Goal: Task Accomplishment & Management: Use online tool/utility

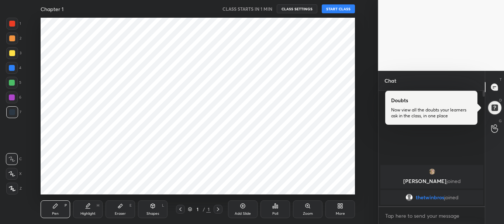
scroll to position [36686, 36515]
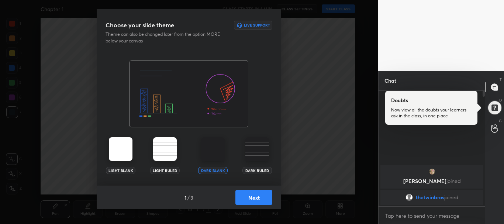
click at [263, 146] on img at bounding box center [257, 149] width 24 height 24
click at [253, 194] on button "Next" at bounding box center [253, 197] width 37 height 15
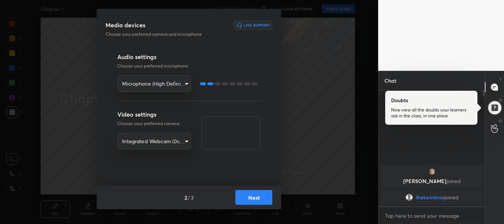
click at [253, 194] on button "Next" at bounding box center [253, 197] width 37 height 15
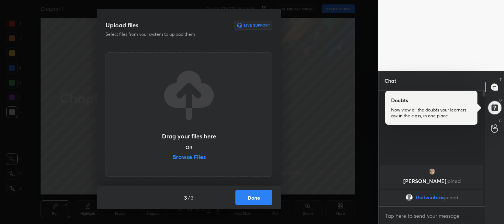
click at [187, 156] on label "Browse Files" at bounding box center [189, 158] width 34 height 8
click at [172, 156] on input "Browse Files" at bounding box center [172, 158] width 0 height 8
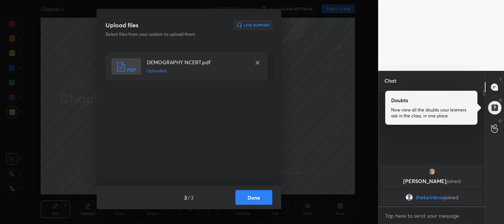
click at [261, 202] on button "Done" at bounding box center [253, 197] width 37 height 15
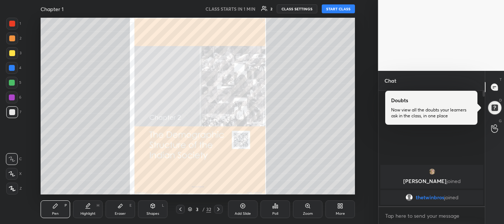
click at [333, 9] on button "START CLASS" at bounding box center [337, 8] width 33 height 9
type textarea "x"
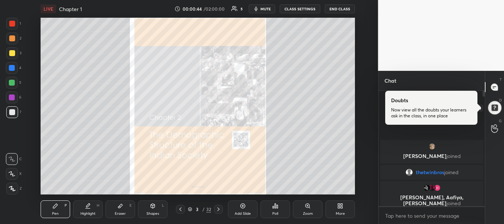
click at [497, 109] on div at bounding box center [494, 107] width 15 height 15
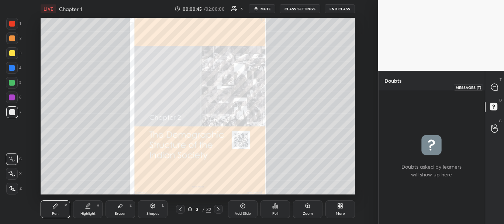
click at [492, 86] on icon at bounding box center [494, 87] width 7 height 7
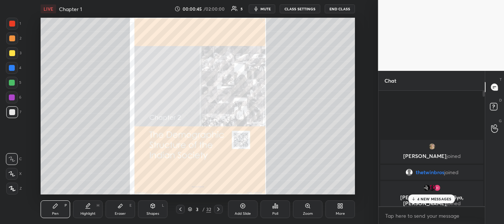
scroll to position [113, 104]
click at [429, 202] on div "4 NEW MESSAGES" at bounding box center [431, 198] width 47 height 9
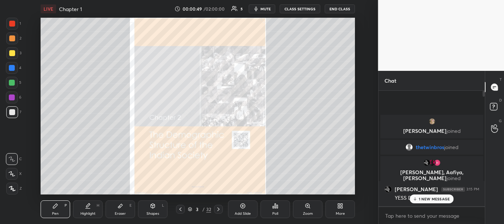
click at [439, 201] on div "1 NEW MESSAGE" at bounding box center [431, 198] width 44 height 9
drag, startPoint x: 484, startPoint y: 94, endPoint x: 485, endPoint y: 185, distance: 90.3
click at [485, 185] on div "Chat [PERSON_NAME] joined thetwinbros joined [PERSON_NAME], [PERSON_NAME], [PER…" at bounding box center [441, 147] width 126 height 153
click at [421, 220] on body "1 2 3 4 5 6 7 R O A L C X Z Erase all C X Z LIVE Chapter 1 00:00:53 / 02:00:00 …" at bounding box center [252, 112] width 504 height 224
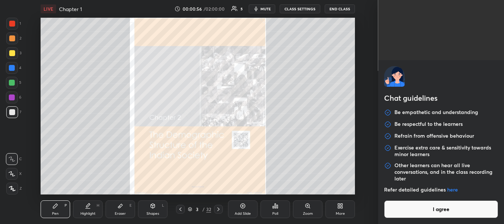
click at [424, 202] on button "I agree" at bounding box center [441, 209] width 114 height 18
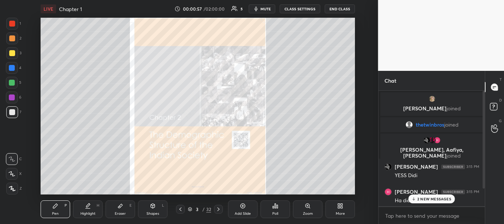
type textarea "x"
click at [424, 199] on p "2 NEW MESSAGES" at bounding box center [434, 198] width 34 height 4
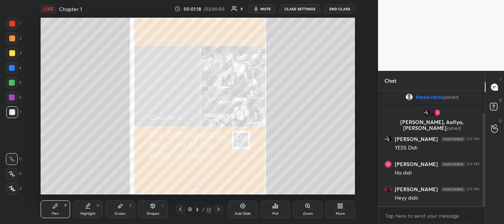
click at [218, 206] on icon at bounding box center [218, 209] width 6 height 6
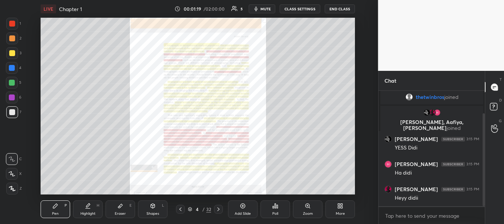
click at [218, 206] on icon at bounding box center [218, 209] width 6 height 6
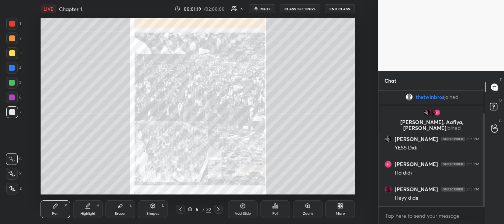
click at [218, 206] on icon at bounding box center [218, 209] width 6 height 6
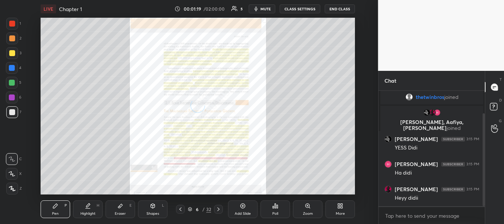
click at [218, 206] on icon at bounding box center [218, 209] width 6 height 6
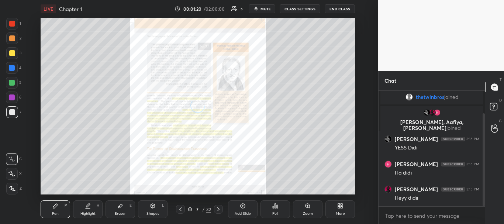
click at [218, 206] on icon at bounding box center [218, 209] width 6 height 6
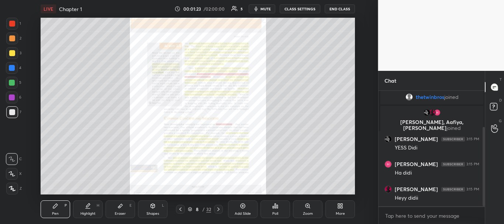
scroll to position [53, 0]
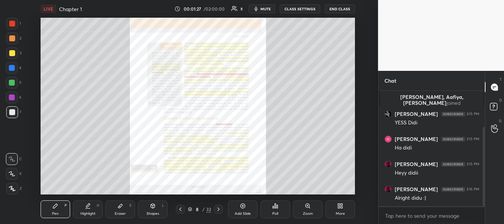
click at [217, 208] on icon at bounding box center [218, 209] width 6 height 6
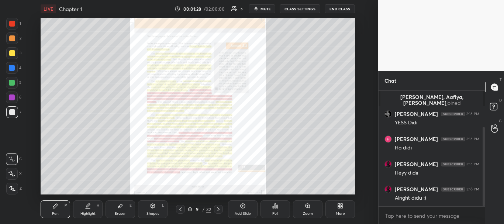
click at [217, 208] on icon at bounding box center [218, 209] width 6 height 6
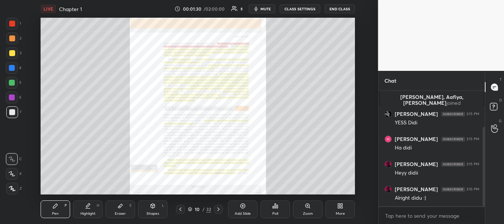
click at [217, 208] on icon at bounding box center [218, 209] width 6 height 6
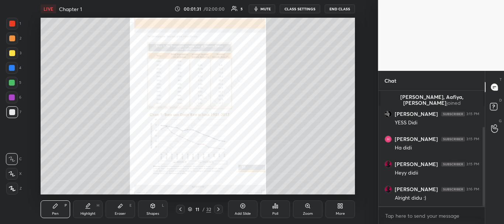
click at [217, 208] on icon at bounding box center [218, 209] width 6 height 6
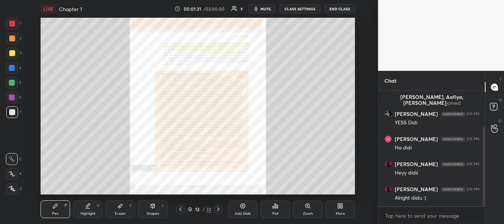
click at [217, 208] on icon at bounding box center [218, 209] width 6 height 6
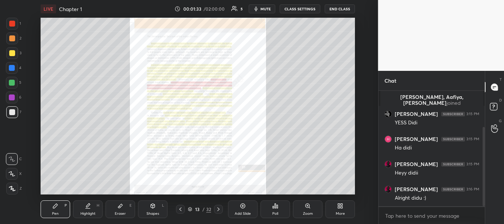
click at [217, 208] on icon at bounding box center [218, 209] width 6 height 6
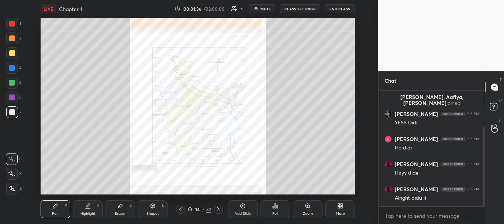
click at [217, 208] on icon at bounding box center [218, 209] width 6 height 6
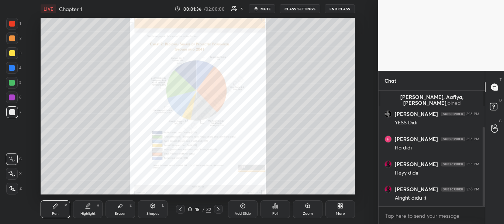
click at [217, 208] on icon at bounding box center [218, 209] width 6 height 6
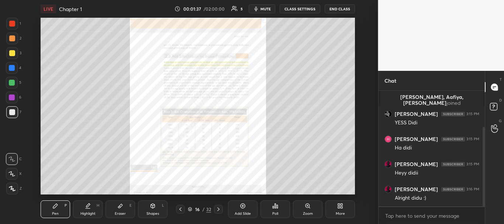
click at [217, 208] on icon at bounding box center [218, 209] width 6 height 6
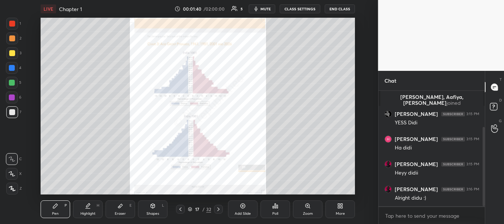
click at [217, 208] on icon at bounding box center [218, 209] width 6 height 6
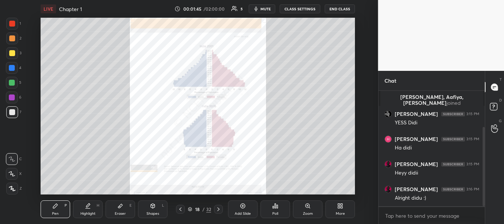
click at [217, 208] on icon at bounding box center [218, 209] width 6 height 6
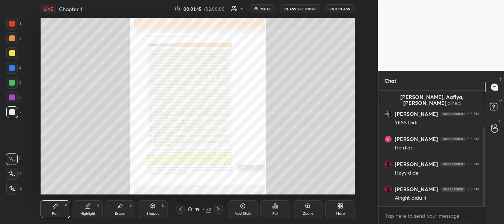
click at [217, 208] on icon at bounding box center [218, 209] width 6 height 6
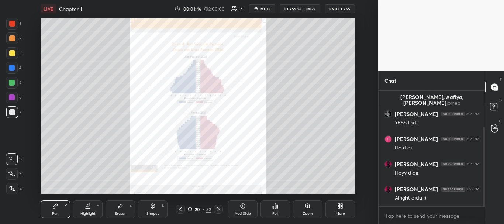
click at [217, 208] on icon at bounding box center [218, 209] width 6 height 6
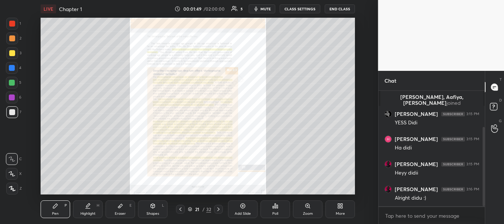
click at [217, 208] on icon at bounding box center [218, 209] width 6 height 6
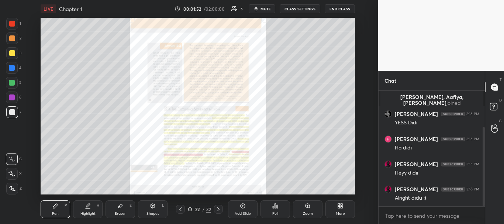
click at [306, 209] on div "Zoom" at bounding box center [307, 209] width 29 height 18
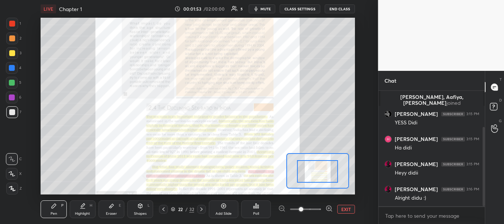
drag, startPoint x: 321, startPoint y: 173, endPoint x: 321, endPoint y: 195, distance: 22.1
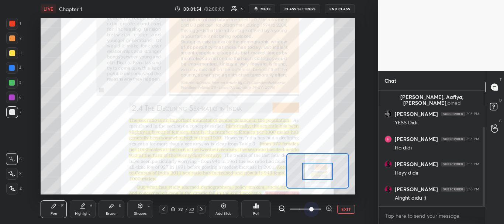
click at [314, 209] on span at bounding box center [305, 208] width 31 height 11
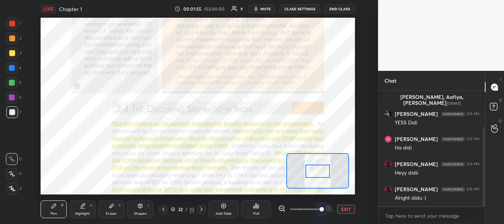
click at [320, 209] on span at bounding box center [305, 208] width 31 height 11
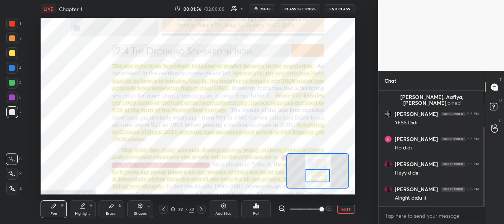
drag, startPoint x: 320, startPoint y: 168, endPoint x: 320, endPoint y: 173, distance: 4.4
click at [320, 173] on div at bounding box center [317, 176] width 25 height 14
click at [14, 69] on div at bounding box center [12, 68] width 6 height 6
click at [12, 185] on div at bounding box center [12, 188] width 12 height 12
click at [261, 8] on button "mute" at bounding box center [261, 8] width 27 height 9
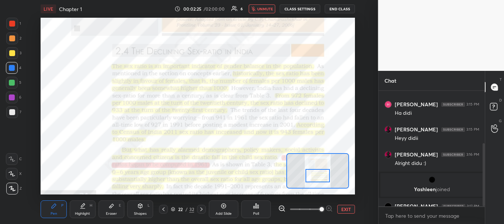
scroll to position [96, 0]
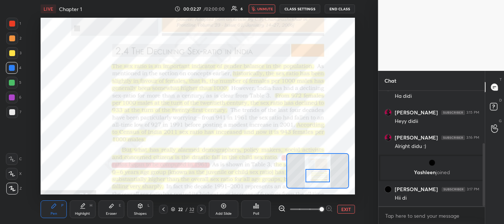
click at [261, 8] on span "unmute" at bounding box center [265, 8] width 16 height 5
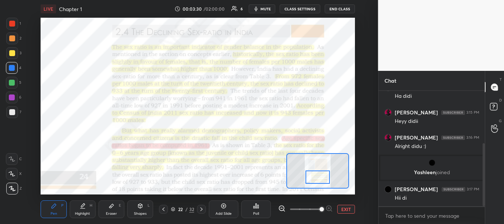
click at [314, 175] on div at bounding box center [317, 177] width 25 height 14
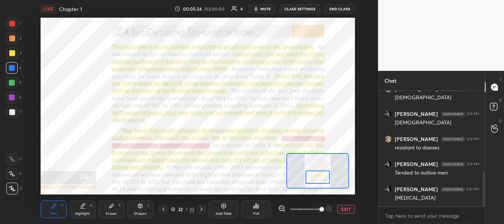
scroll to position [297, 0]
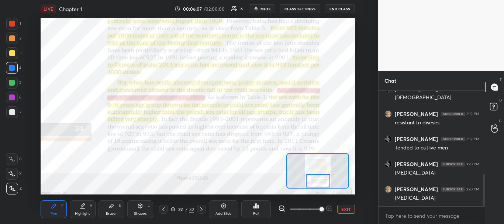
drag, startPoint x: 316, startPoint y: 175, endPoint x: 316, endPoint y: 180, distance: 4.4
click at [316, 180] on div at bounding box center [318, 181] width 25 height 14
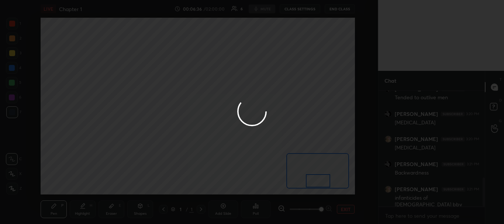
click at [203, 93] on div "1 2 3 4 5 6 7 R O A L C X Z Erase all C X Z LIVE Chapter 1 00:06:36 / 02:00:00 …" at bounding box center [252, 112] width 504 height 224
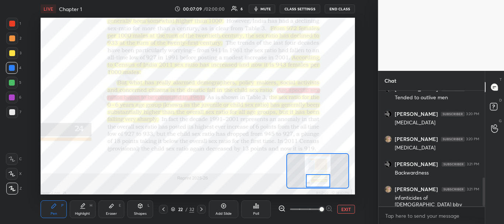
drag, startPoint x: 484, startPoint y: 191, endPoint x: 486, endPoint y: 218, distance: 26.7
click at [486, 218] on div "Chat [PERSON_NAME] 3:19 PM resistant to diseses [PERSON_NAME] 3:19 PM Tended to…" at bounding box center [441, 147] width 126 height 153
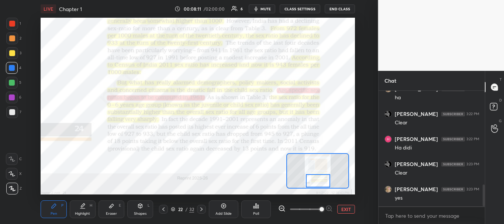
scroll to position [497, 0]
click at [102, 203] on div "Eraser E" at bounding box center [111, 209] width 26 height 18
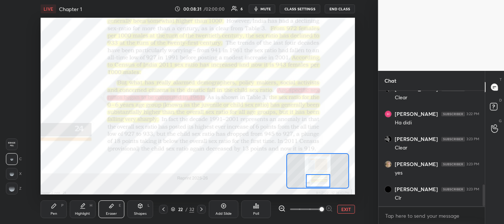
scroll to position [505, 0]
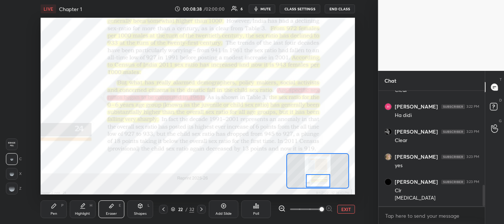
click at [15, 189] on div at bounding box center [12, 188] width 12 height 12
click at [64, 213] on div "Pen P" at bounding box center [54, 209] width 26 height 18
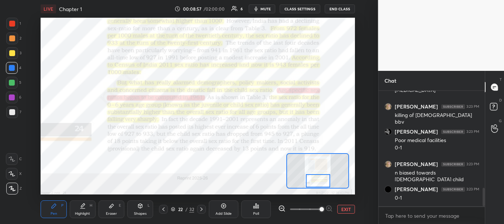
scroll to position [637, 0]
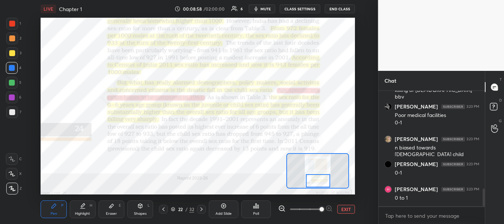
click at [200, 212] on icon at bounding box center [201, 209] width 6 height 6
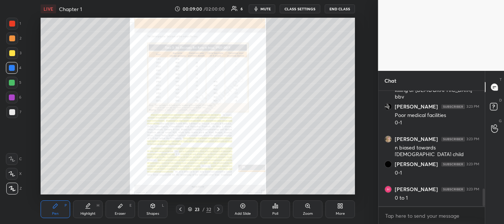
click at [304, 213] on div "Zoom" at bounding box center [308, 214] width 10 height 4
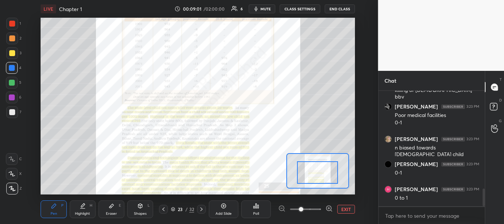
drag, startPoint x: 324, startPoint y: 170, endPoint x: 324, endPoint y: 195, distance: 24.3
click at [318, 209] on span at bounding box center [305, 208] width 31 height 11
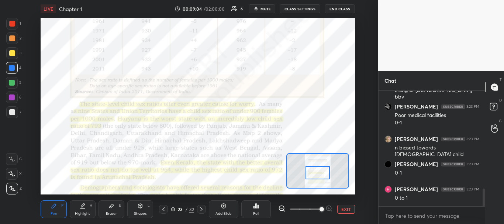
click at [320, 173] on div at bounding box center [317, 173] width 25 height 14
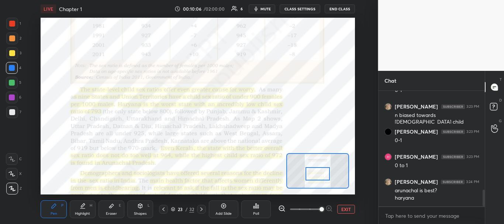
scroll to position [695, 0]
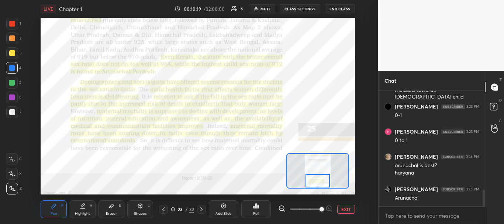
drag, startPoint x: 313, startPoint y: 171, endPoint x: 313, endPoint y: 181, distance: 10.0
click at [313, 181] on div at bounding box center [317, 181] width 25 height 14
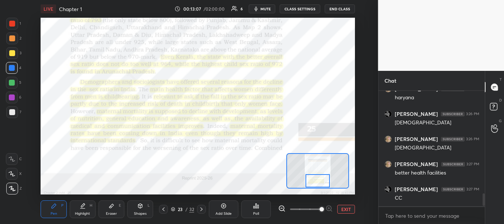
scroll to position [953, 0]
click at [110, 204] on icon at bounding box center [111, 206] width 6 height 6
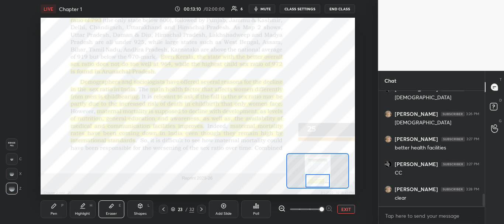
click at [203, 210] on icon at bounding box center [201, 209] width 6 height 6
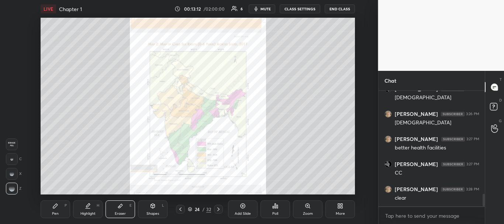
click at [306, 213] on div "Zoom" at bounding box center [308, 214] width 10 height 4
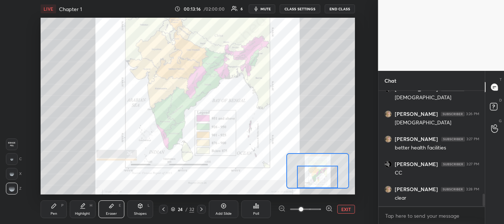
drag, startPoint x: 315, startPoint y: 170, endPoint x: 315, endPoint y: 180, distance: 9.6
click at [315, 180] on div at bounding box center [317, 177] width 41 height 22
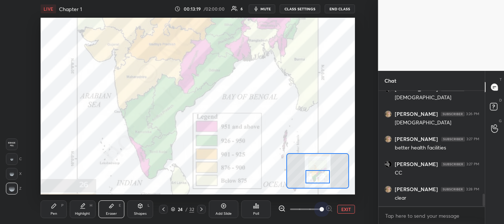
click at [317, 209] on span at bounding box center [305, 208] width 31 height 11
click at [199, 210] on icon at bounding box center [201, 209] width 6 height 6
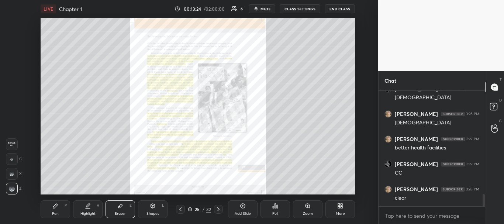
scroll to position [978, 0]
click at [303, 208] on div "Zoom" at bounding box center [307, 209] width 29 height 18
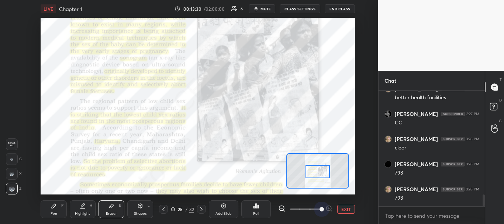
click at [319, 208] on span at bounding box center [305, 208] width 31 height 11
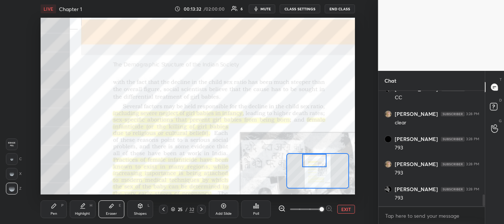
click at [316, 151] on div "Setting up your live class Poll for secs No correct answer Start poll" at bounding box center [198, 106] width 314 height 177
click at [60, 207] on div "Pen P" at bounding box center [54, 209] width 26 height 18
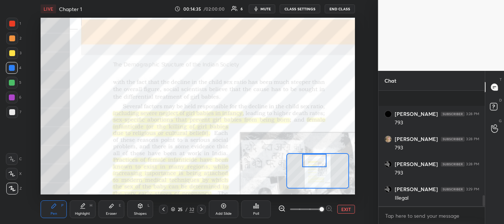
scroll to position [1103, 0]
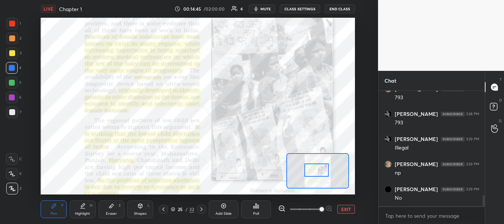
drag, startPoint x: 321, startPoint y: 161, endPoint x: 323, endPoint y: 171, distance: 9.8
click at [323, 171] on div at bounding box center [316, 170] width 25 height 14
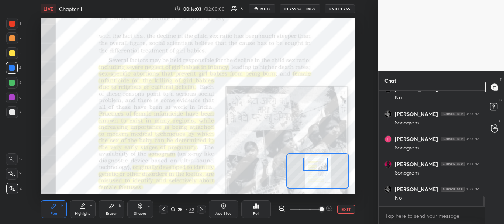
drag, startPoint x: 315, startPoint y: 170, endPoint x: 314, endPoint y: 164, distance: 6.0
click at [314, 164] on div at bounding box center [315, 164] width 25 height 14
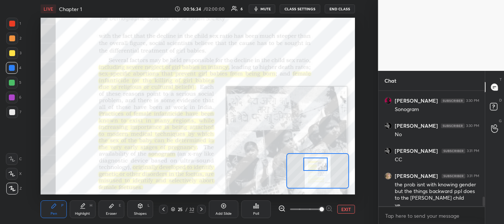
scroll to position [1274, 0]
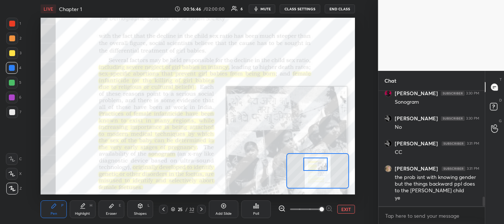
click at [115, 212] on div "Eraser" at bounding box center [111, 214] width 11 height 4
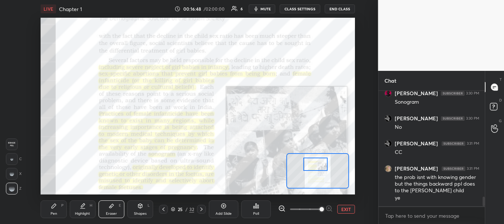
click at [53, 214] on div "Pen" at bounding box center [54, 214] width 7 height 4
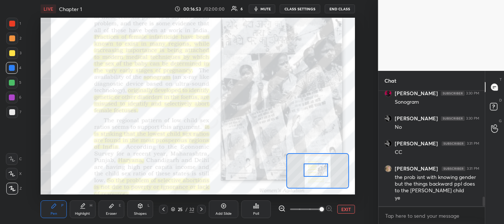
drag, startPoint x: 317, startPoint y: 166, endPoint x: 317, endPoint y: 172, distance: 5.9
click at [317, 172] on div at bounding box center [315, 170] width 25 height 14
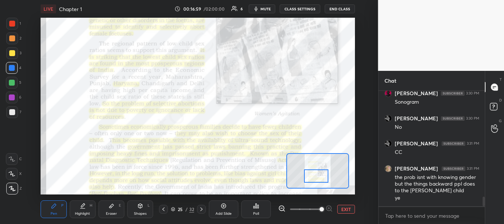
drag, startPoint x: 314, startPoint y: 169, endPoint x: 314, endPoint y: 175, distance: 5.9
click at [314, 175] on div at bounding box center [316, 176] width 25 height 14
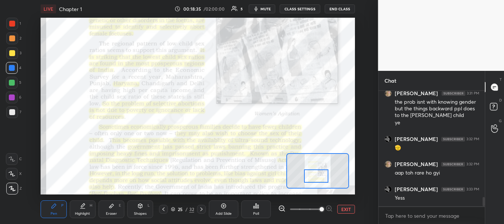
scroll to position [1375, 0]
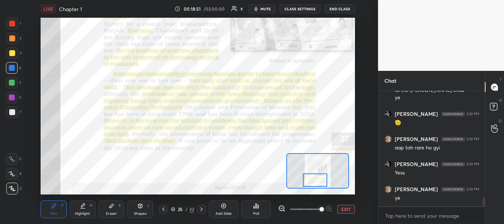
drag, startPoint x: 316, startPoint y: 172, endPoint x: 314, endPoint y: 176, distance: 4.2
click at [314, 176] on div at bounding box center [315, 180] width 25 height 14
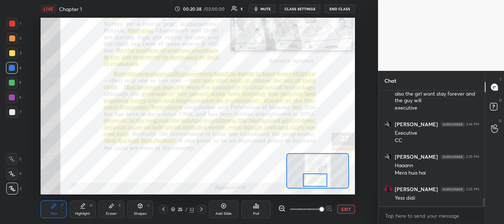
scroll to position [1529, 0]
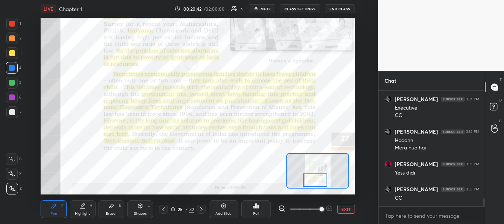
click at [201, 211] on icon at bounding box center [201, 209] width 6 height 6
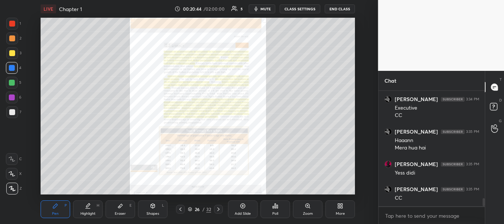
click at [304, 210] on div "Zoom" at bounding box center [307, 209] width 29 height 18
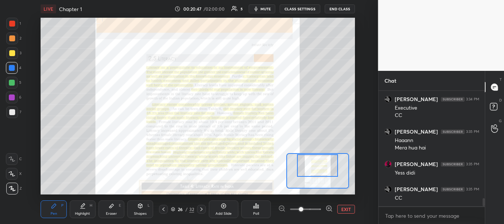
drag, startPoint x: 316, startPoint y: 170, endPoint x: 316, endPoint y: 156, distance: 13.3
click at [316, 156] on div at bounding box center [317, 165] width 41 height 22
click at [314, 209] on span at bounding box center [305, 208] width 31 height 11
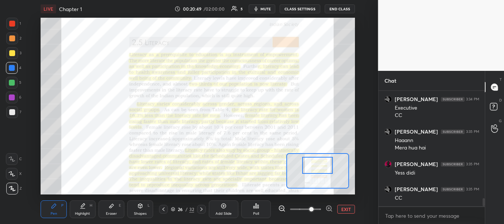
scroll to position [1560, 0]
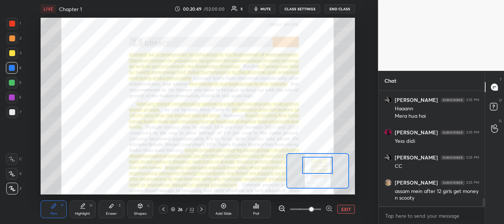
click at [313, 209] on span at bounding box center [311, 209] width 4 height 4
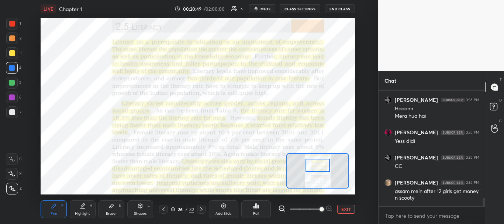
click at [319, 208] on span at bounding box center [321, 209] width 4 height 4
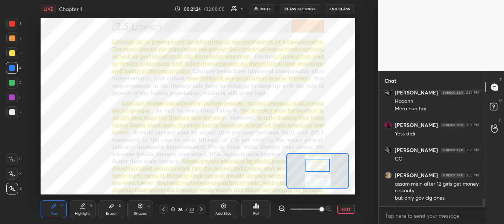
scroll to position [1593, 0]
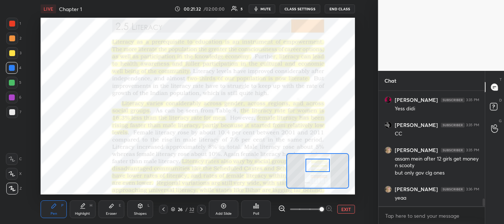
click at [258, 10] on icon "button" at bounding box center [255, 9] width 3 height 4
click at [258, 10] on span "unmute" at bounding box center [265, 8] width 16 height 5
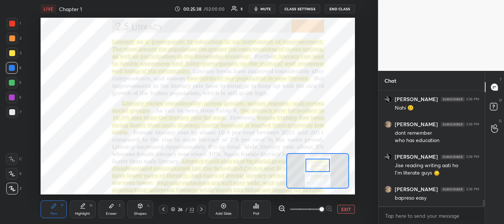
scroll to position [1922, 0]
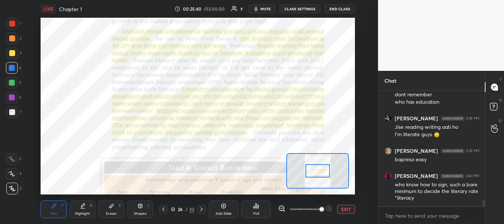
drag, startPoint x: 314, startPoint y: 166, endPoint x: 314, endPoint y: 172, distance: 5.5
click at [314, 172] on div at bounding box center [317, 171] width 25 height 14
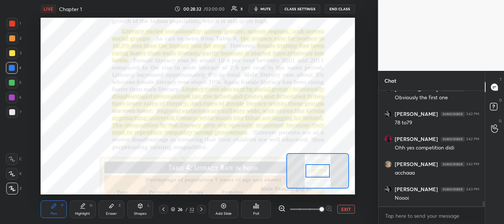
scroll to position [2387, 0]
click at [112, 208] on icon at bounding box center [111, 206] width 6 height 6
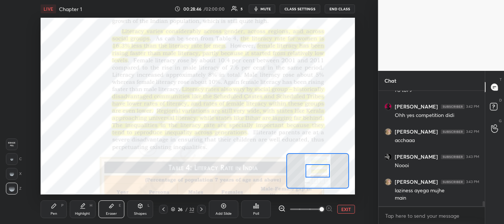
scroll to position [2419, 0]
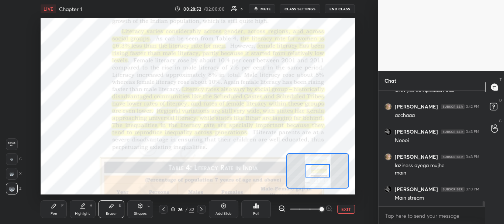
click at [54, 212] on div "Pen" at bounding box center [54, 214] width 7 height 4
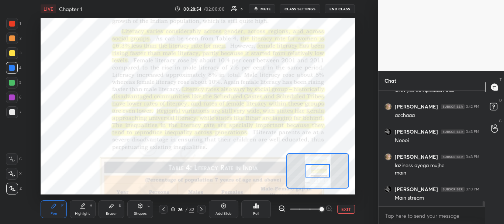
scroll to position [2444, 0]
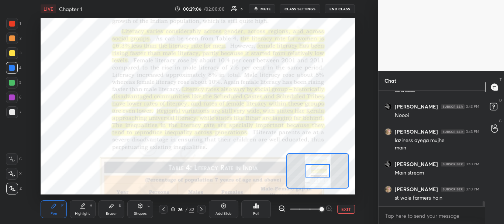
click at [114, 212] on div "Eraser" at bounding box center [111, 214] width 11 height 4
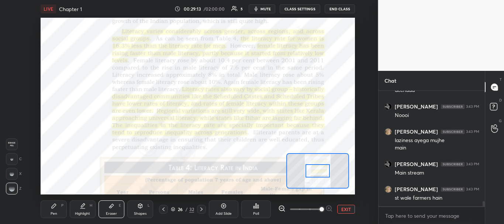
click at [53, 210] on div "Pen P" at bounding box center [54, 209] width 26 height 18
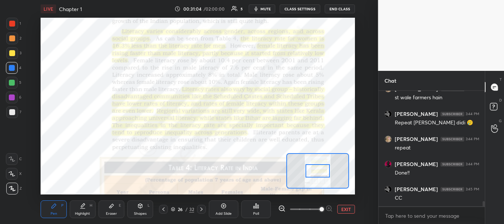
scroll to position [2570, 0]
click at [201, 211] on icon at bounding box center [201, 209] width 6 height 6
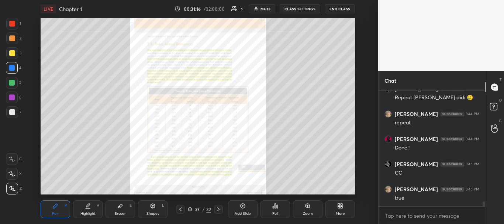
click at [311, 205] on div "Zoom" at bounding box center [307, 209] width 29 height 18
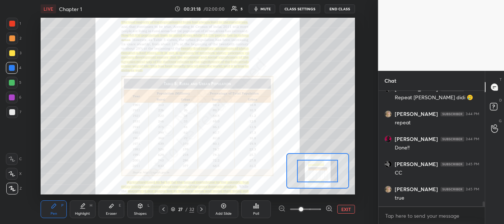
scroll to position [2595, 0]
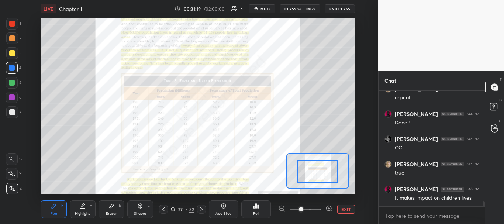
drag, startPoint x: 330, startPoint y: 171, endPoint x: 330, endPoint y: 180, distance: 9.2
click at [318, 209] on span at bounding box center [305, 208] width 31 height 11
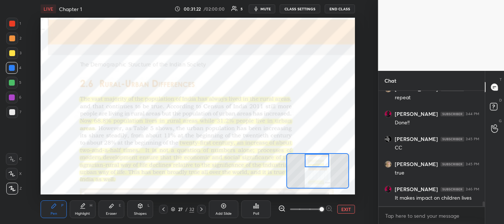
drag, startPoint x: 320, startPoint y: 170, endPoint x: 319, endPoint y: 156, distance: 13.7
click at [319, 156] on div at bounding box center [316, 161] width 25 height 14
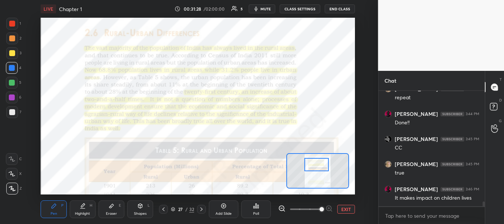
drag, startPoint x: 318, startPoint y: 161, endPoint x: 318, endPoint y: 165, distance: 4.1
click at [318, 165] on div at bounding box center [316, 165] width 25 height 14
click at [86, 207] on div "Highlight H" at bounding box center [83, 209] width 26 height 18
click at [58, 218] on div "Pen P Highlight H Eraser E Shapes L 27 / 32 Add Slide Poll EXIT" at bounding box center [198, 208] width 314 height 29
click at [60, 215] on div "Pen P" at bounding box center [54, 209] width 26 height 18
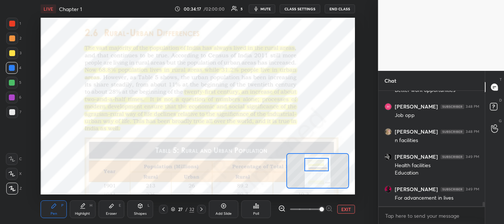
scroll to position [2975, 0]
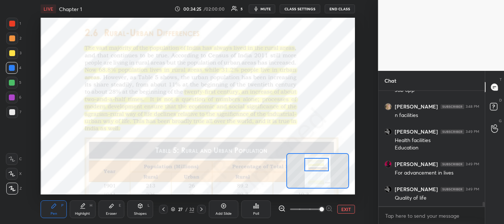
click at [205, 209] on div at bounding box center [201, 209] width 9 height 9
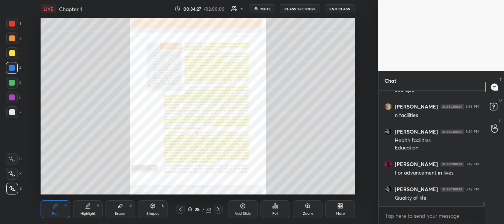
click at [300, 206] on div "Zoom" at bounding box center [307, 209] width 29 height 18
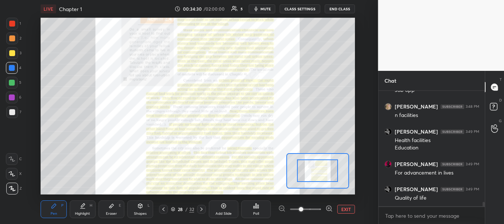
drag, startPoint x: 313, startPoint y: 174, endPoint x: 313, endPoint y: 166, distance: 8.5
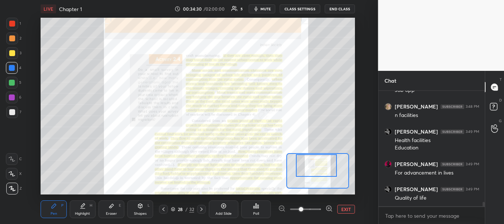
click at [312, 147] on div "Setting up your live class Poll for secs No correct answer Start poll" at bounding box center [198, 106] width 314 height 177
click at [318, 207] on span at bounding box center [305, 208] width 31 height 11
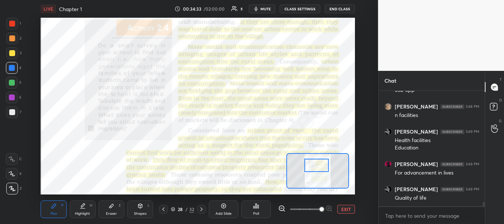
drag, startPoint x: 318, startPoint y: 207, endPoint x: 324, endPoint y: 208, distance: 5.9
click at [324, 208] on span at bounding box center [321, 209] width 4 height 4
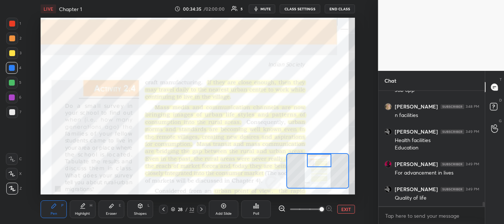
drag, startPoint x: 323, startPoint y: 170, endPoint x: 326, endPoint y: 162, distance: 8.2
click at [326, 162] on div at bounding box center [319, 161] width 25 height 14
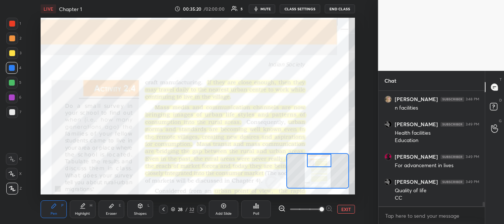
scroll to position [3008, 0]
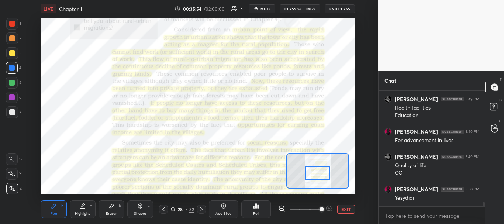
drag, startPoint x: 317, startPoint y: 162, endPoint x: 316, endPoint y: 174, distance: 12.6
click at [316, 174] on div at bounding box center [317, 173] width 25 height 14
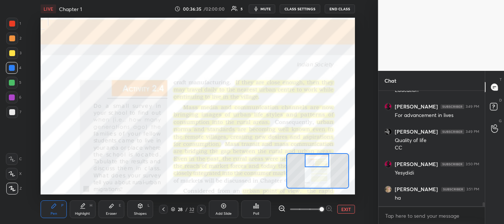
drag, startPoint x: 314, startPoint y: 171, endPoint x: 313, endPoint y: 156, distance: 15.5
click at [313, 156] on div at bounding box center [316, 161] width 25 height 14
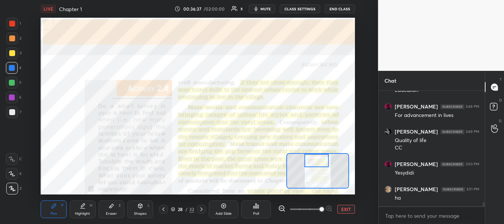
click at [167, 207] on div at bounding box center [163, 209] width 9 height 9
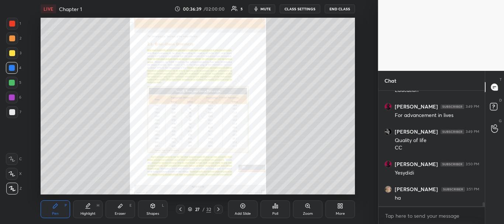
click at [318, 210] on div "Zoom" at bounding box center [307, 209] width 29 height 18
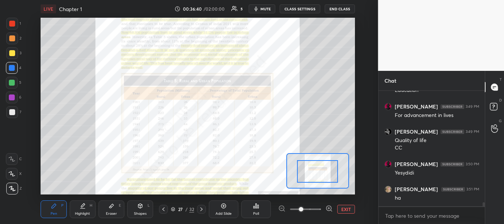
drag, startPoint x: 326, startPoint y: 181, endPoint x: 326, endPoint y: 199, distance: 17.3
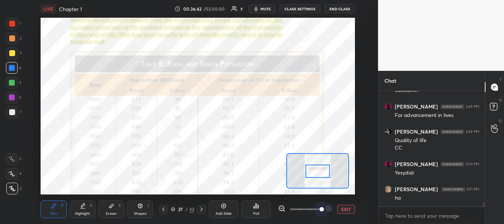
click at [318, 209] on span at bounding box center [305, 208] width 31 height 11
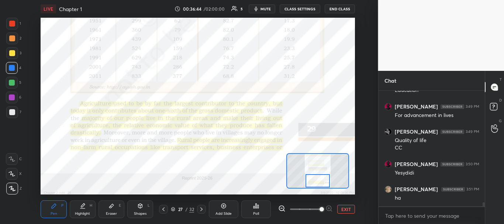
drag, startPoint x: 311, startPoint y: 168, endPoint x: 311, endPoint y: 179, distance: 11.1
click at [311, 179] on div at bounding box center [317, 181] width 25 height 14
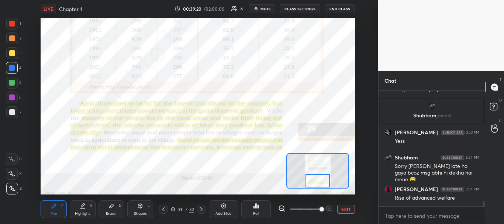
scroll to position [2395, 0]
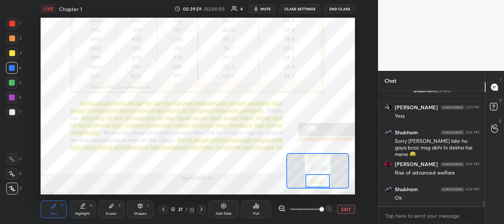
click at [201, 205] on div at bounding box center [201, 209] width 9 height 9
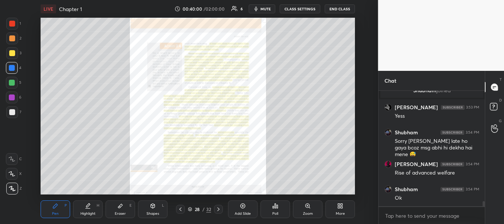
click at [309, 213] on div "Zoom" at bounding box center [308, 214] width 10 height 4
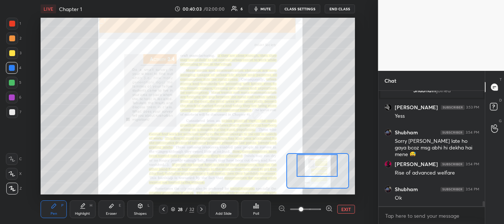
drag, startPoint x: 325, startPoint y: 171, endPoint x: 325, endPoint y: 157, distance: 14.0
click at [325, 157] on div at bounding box center [316, 165] width 41 height 22
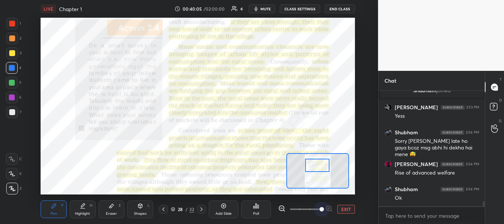
click at [317, 210] on span at bounding box center [305, 208] width 31 height 11
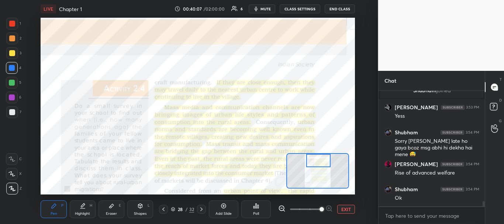
click at [319, 153] on div "Setting up your live class Poll for secs No correct answer Start poll" at bounding box center [198, 106] width 314 height 177
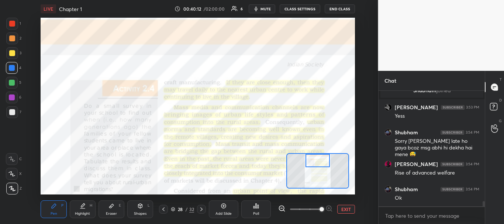
click at [321, 161] on div at bounding box center [317, 161] width 25 height 14
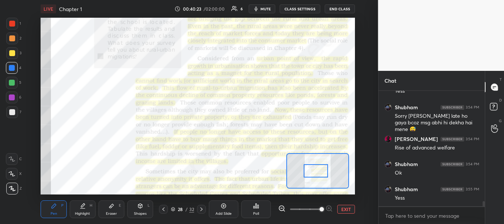
drag, startPoint x: 324, startPoint y: 165, endPoint x: 323, endPoint y: 175, distance: 10.5
click at [323, 175] on div at bounding box center [315, 171] width 25 height 14
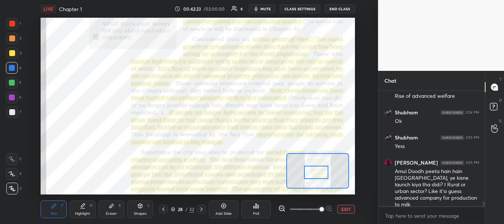
click at [310, 176] on div at bounding box center [316, 173] width 25 height 14
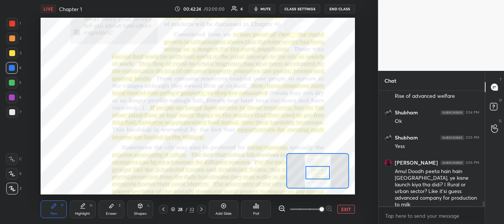
click at [311, 176] on div at bounding box center [317, 173] width 25 height 14
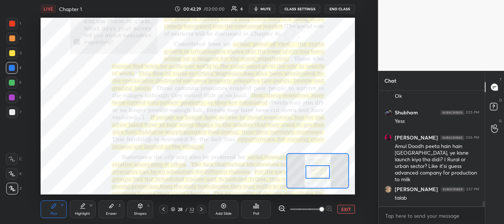
click at [311, 175] on div at bounding box center [317, 172] width 25 height 14
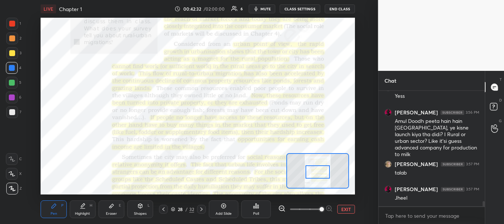
scroll to position [2547, 0]
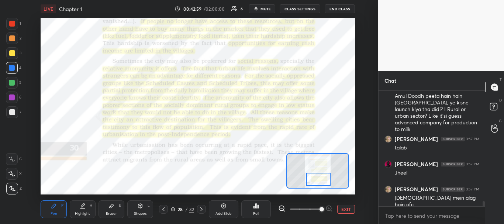
drag, startPoint x: 320, startPoint y: 172, endPoint x: 320, endPoint y: 179, distance: 7.4
click at [320, 179] on div at bounding box center [318, 180] width 25 height 14
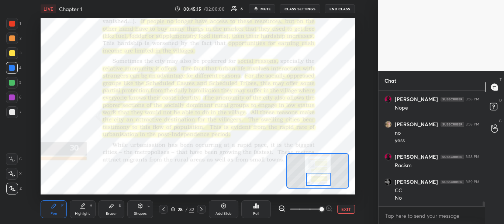
scroll to position [2719, 0]
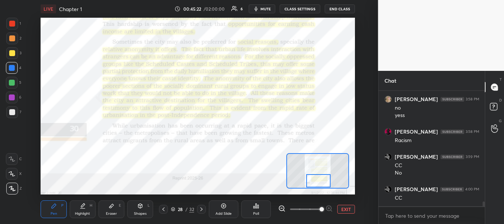
drag, startPoint x: 312, startPoint y: 178, endPoint x: 312, endPoint y: 185, distance: 6.6
click at [312, 185] on div at bounding box center [318, 181] width 25 height 14
click at [112, 203] on icon at bounding box center [111, 206] width 6 height 6
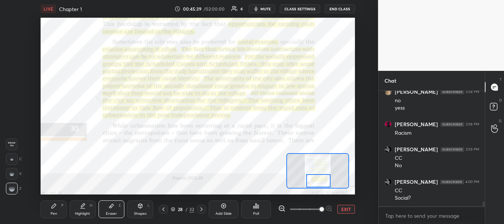
scroll to position [2752, 0]
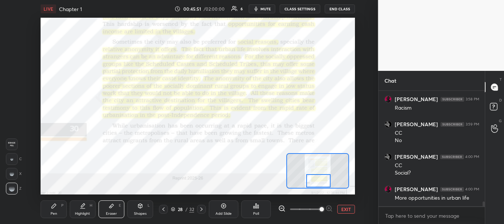
click at [201, 209] on icon at bounding box center [201, 209] width 6 height 6
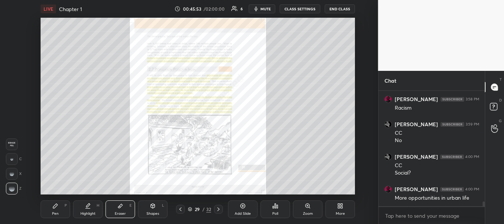
click at [303, 212] on div "Zoom" at bounding box center [308, 214] width 10 height 4
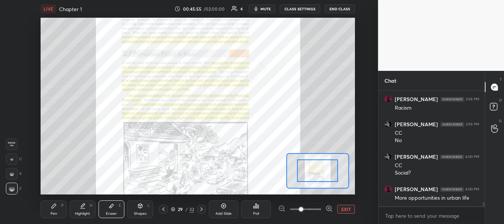
scroll to position [2777, 0]
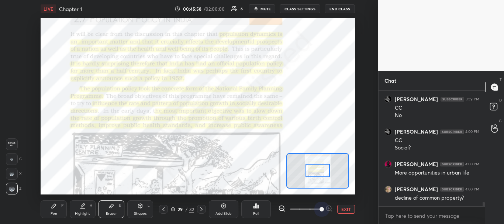
click at [319, 209] on span at bounding box center [305, 208] width 31 height 11
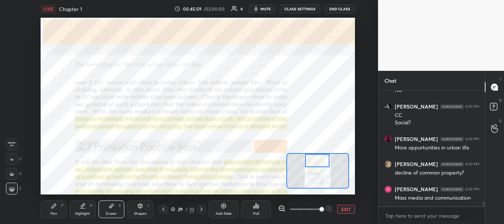
drag, startPoint x: 315, startPoint y: 172, endPoint x: 314, endPoint y: 159, distance: 12.6
click at [314, 159] on div at bounding box center [317, 161] width 25 height 14
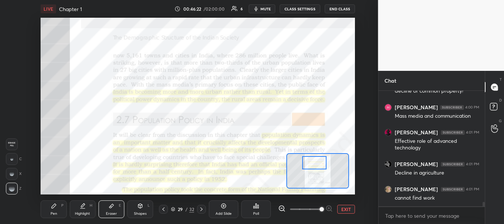
scroll to position [2909, 0]
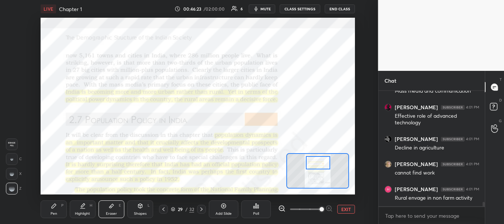
click at [316, 164] on div at bounding box center [318, 163] width 25 height 14
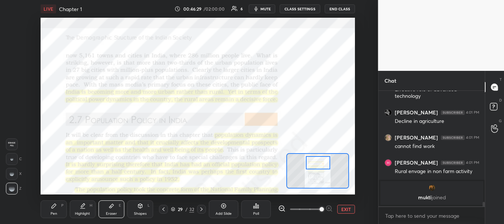
scroll to position [2791, 0]
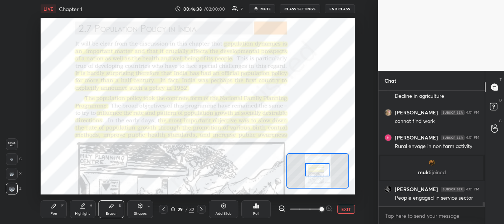
drag, startPoint x: 315, startPoint y: 163, endPoint x: 314, endPoint y: 170, distance: 7.1
click at [314, 170] on div at bounding box center [317, 170] width 25 height 14
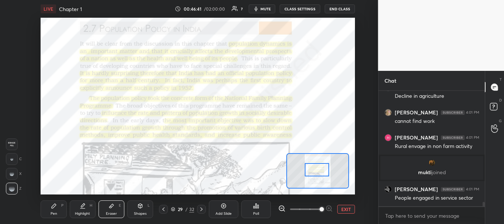
click at [59, 211] on div "Pen P" at bounding box center [54, 209] width 26 height 18
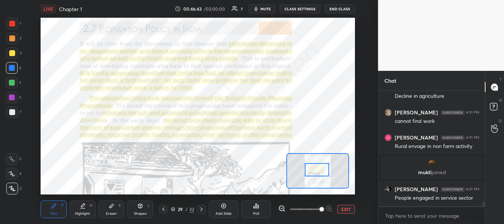
click at [93, 16] on div "LIVE Chapter 1 00:46:43 / 02:00:00 7 mute CLASS SETTINGS END CLASS Setting up y…" at bounding box center [198, 112] width 348 height 224
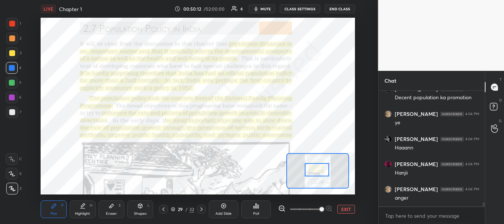
scroll to position [3117, 0]
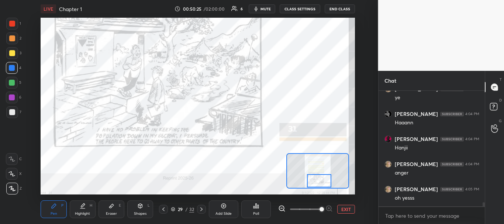
click at [319, 192] on div "Setting up your live class Poll for secs No correct answer Start poll" at bounding box center [198, 106] width 314 height 177
click at [200, 211] on icon at bounding box center [201, 209] width 6 height 6
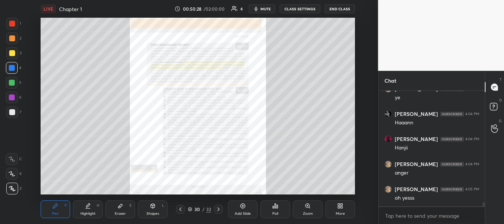
click at [315, 211] on div "Zoom" at bounding box center [307, 209] width 29 height 18
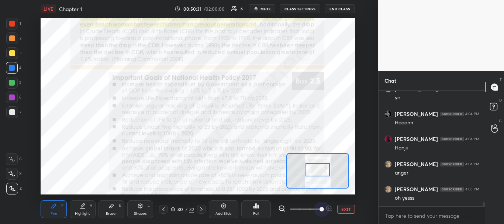
click at [319, 210] on span at bounding box center [305, 208] width 31 height 11
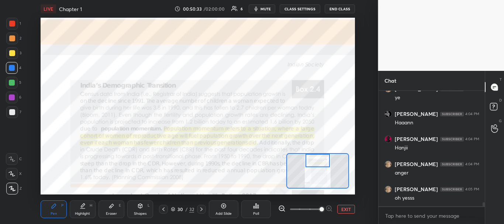
drag, startPoint x: 316, startPoint y: 170, endPoint x: 316, endPoint y: 158, distance: 12.2
click at [316, 158] on div at bounding box center [317, 161] width 25 height 14
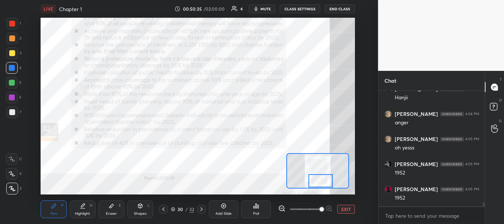
click at [318, 192] on div "Setting up your live class Poll for secs No correct answer Start poll" at bounding box center [198, 106] width 314 height 177
click at [202, 211] on icon at bounding box center [201, 209] width 6 height 6
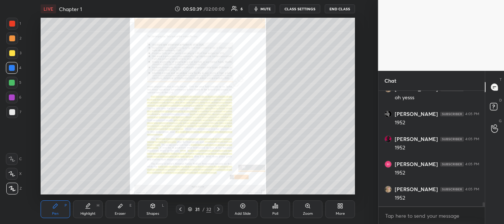
click at [299, 205] on div "Zoom" at bounding box center [307, 209] width 29 height 18
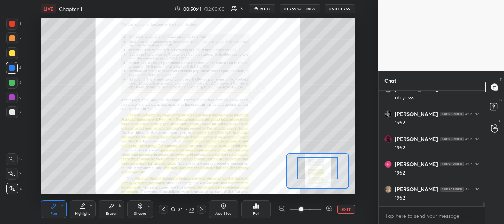
click at [324, 160] on div at bounding box center [317, 168] width 41 height 22
click at [320, 208] on span at bounding box center [305, 208] width 31 height 11
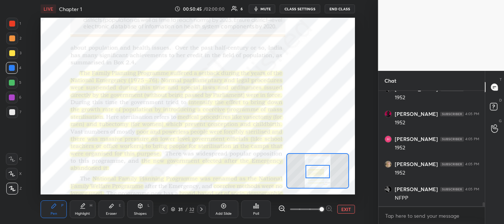
click at [318, 173] on div at bounding box center [317, 172] width 25 height 14
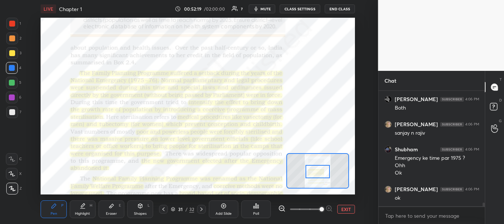
scroll to position [3367, 0]
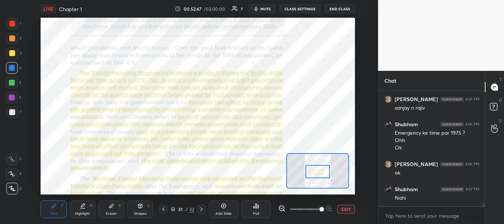
click at [107, 209] on div "Eraser E" at bounding box center [111, 209] width 26 height 18
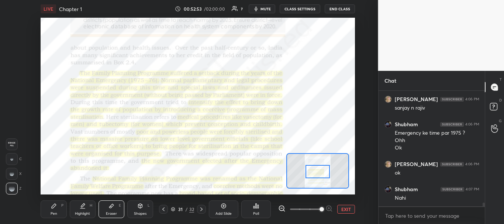
click at [60, 208] on div "Pen P" at bounding box center [54, 209] width 26 height 18
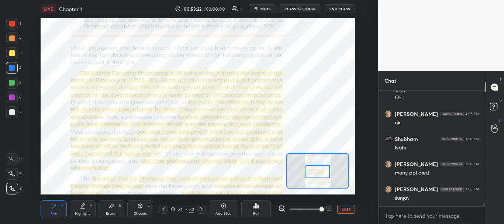
scroll to position [3443, 0]
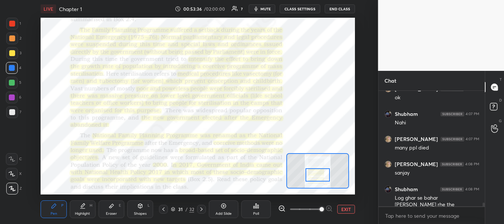
click at [328, 182] on div at bounding box center [317, 175] width 25 height 14
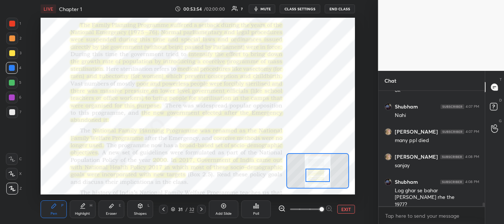
scroll to position [3475, 0]
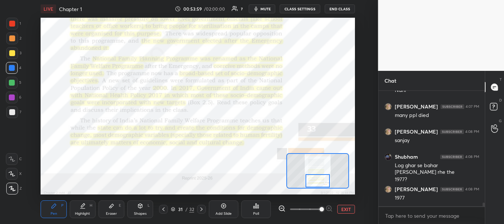
drag, startPoint x: 315, startPoint y: 175, endPoint x: 315, endPoint y: 180, distance: 5.5
click at [315, 180] on div at bounding box center [317, 181] width 25 height 14
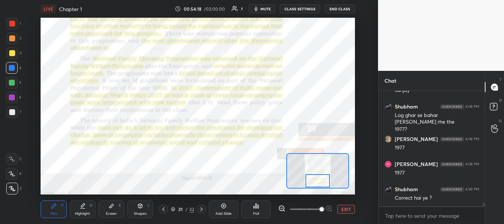
scroll to position [3533, 0]
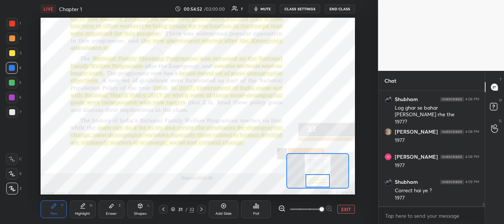
click at [316, 180] on div at bounding box center [317, 181] width 25 height 14
click at [200, 212] on div at bounding box center [201, 209] width 9 height 9
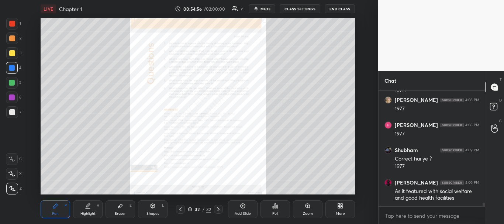
click at [182, 211] on icon at bounding box center [180, 209] width 6 height 6
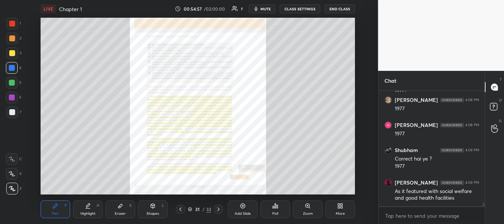
click at [182, 211] on icon at bounding box center [180, 209] width 6 height 6
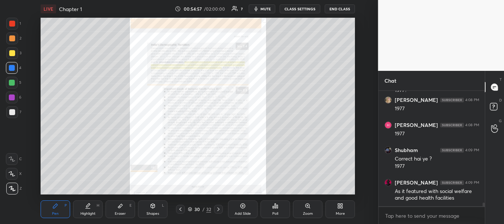
scroll to position [3589, 0]
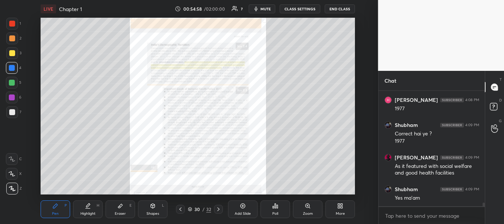
click at [300, 212] on div "Zoom" at bounding box center [307, 209] width 29 height 18
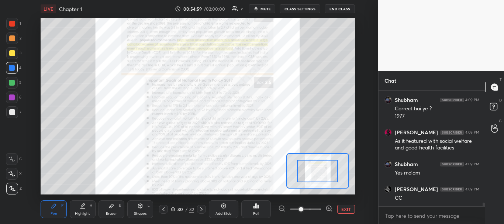
click at [319, 169] on div at bounding box center [317, 171] width 41 height 22
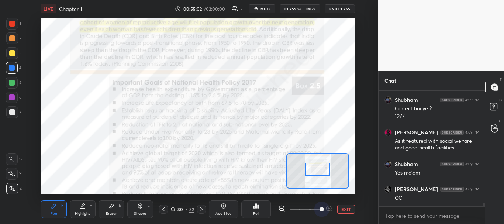
click at [319, 209] on span at bounding box center [305, 208] width 31 height 11
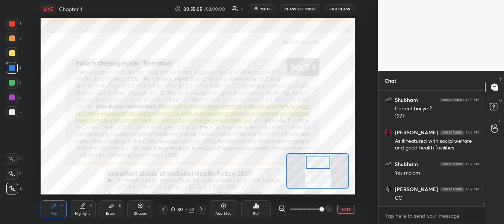
drag, startPoint x: 317, startPoint y: 166, endPoint x: 317, endPoint y: 159, distance: 7.0
click at [317, 159] on div at bounding box center [318, 163] width 25 height 14
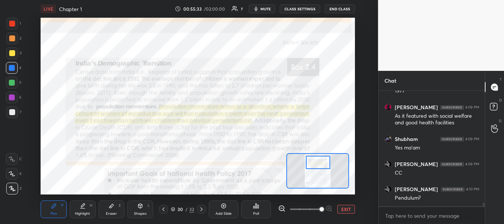
scroll to position [3665, 0]
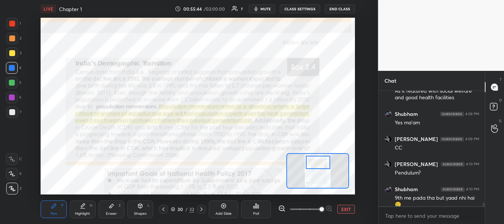
click at [105, 209] on div "Eraser E" at bounding box center [111, 209] width 26 height 18
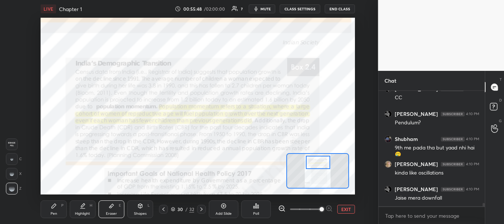
scroll to position [3740, 0]
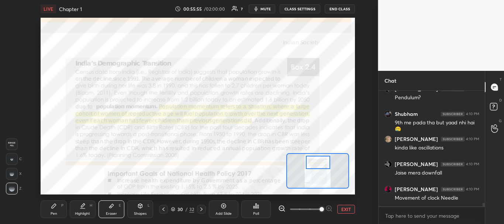
click at [49, 208] on div "Pen P" at bounding box center [54, 209] width 26 height 18
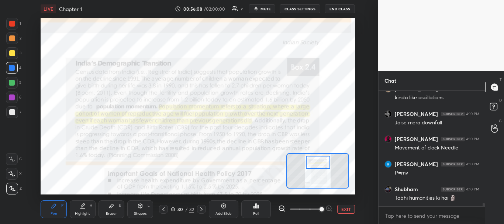
scroll to position [3815, 0]
click at [162, 209] on icon at bounding box center [163, 209] width 6 height 6
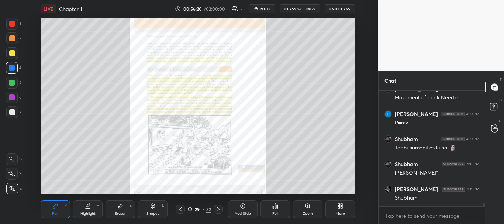
scroll to position [3865, 0]
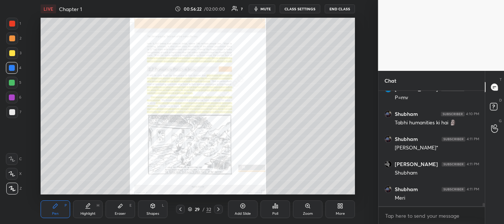
click at [303, 206] on div "Zoom" at bounding box center [307, 209] width 29 height 18
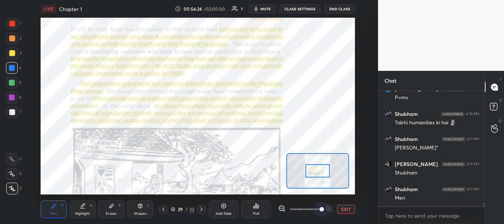
click at [320, 209] on span at bounding box center [305, 208] width 31 height 11
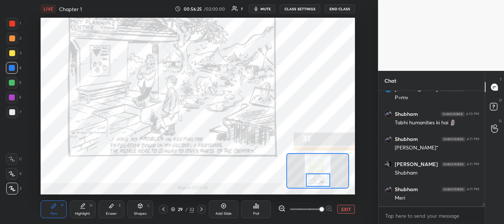
drag, startPoint x: 317, startPoint y: 169, endPoint x: 318, endPoint y: 178, distance: 9.2
click at [318, 178] on div at bounding box center [318, 180] width 25 height 14
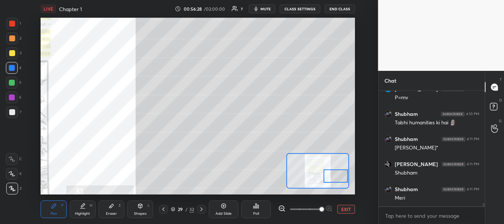
scroll to position [3890, 0]
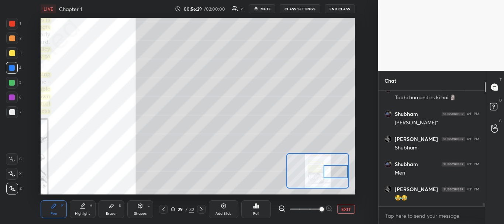
drag, startPoint x: 316, startPoint y: 175, endPoint x: 347, endPoint y: 166, distance: 32.5
click at [347, 166] on div at bounding box center [335, 172] width 25 height 14
click at [11, 109] on div at bounding box center [12, 112] width 6 height 6
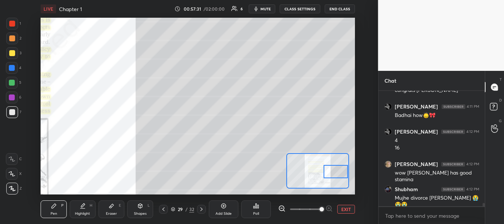
scroll to position [4148, 0]
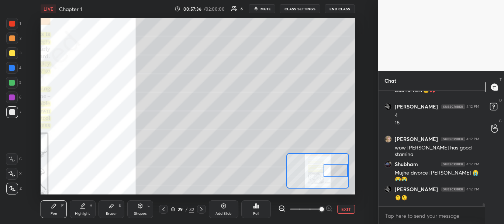
drag, startPoint x: 331, startPoint y: 171, endPoint x: 341, endPoint y: 170, distance: 9.6
click at [341, 170] on div at bounding box center [335, 171] width 25 height 14
click at [340, 174] on div at bounding box center [335, 171] width 25 height 14
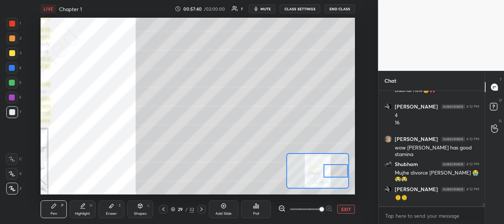
click at [335, 164] on div at bounding box center [335, 171] width 25 height 14
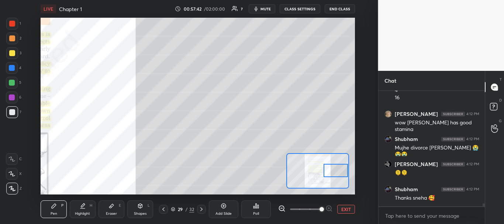
click at [113, 210] on div "Eraser E" at bounding box center [111, 209] width 26 height 18
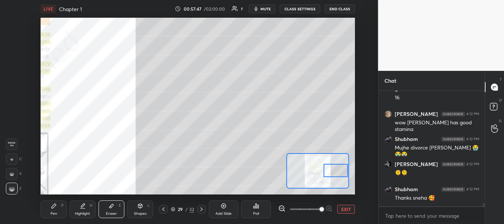
click at [51, 214] on div "Pen" at bounding box center [54, 214] width 7 height 4
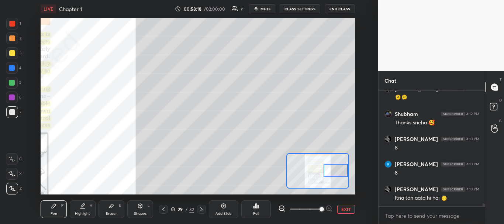
scroll to position [4287, 0]
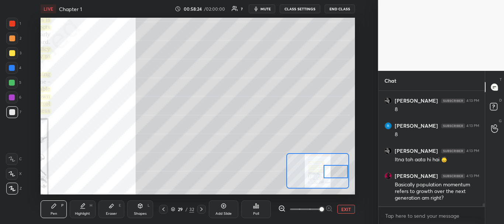
drag, startPoint x: 334, startPoint y: 175, endPoint x: 340, endPoint y: 177, distance: 5.6
click at [340, 177] on div at bounding box center [335, 172] width 25 height 14
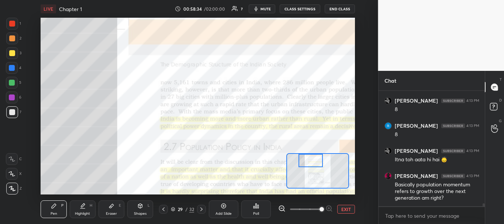
click at [312, 149] on div "Setting up your live class Poll for secs No correct answer Start poll" at bounding box center [198, 106] width 314 height 177
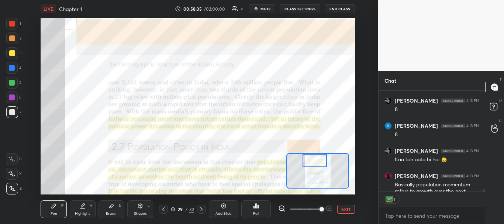
scroll to position [98, 104]
click at [166, 209] on icon at bounding box center [163, 209] width 6 height 6
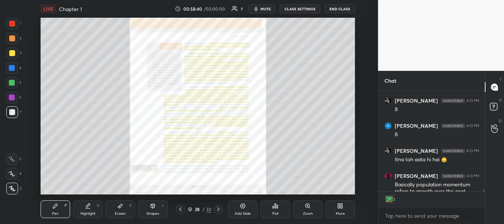
click at [216, 209] on icon at bounding box center [218, 209] width 6 height 6
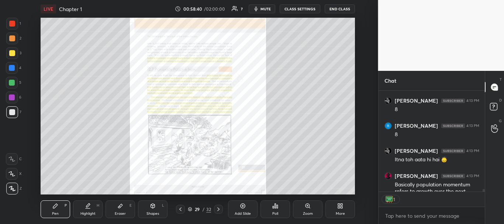
click at [216, 209] on icon at bounding box center [218, 209] width 6 height 6
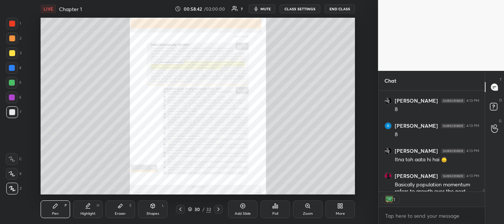
click at [313, 210] on div "Zoom" at bounding box center [307, 209] width 29 height 18
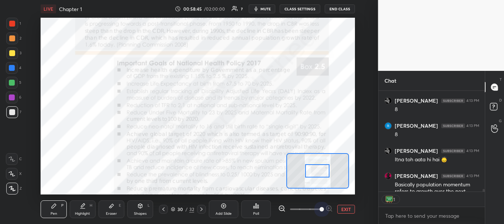
click at [319, 208] on span at bounding box center [305, 208] width 31 height 11
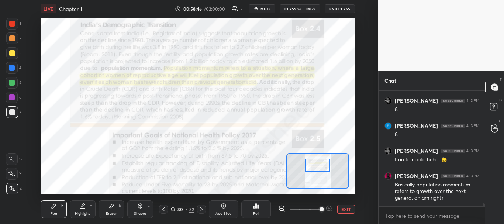
drag, startPoint x: 318, startPoint y: 169, endPoint x: 318, endPoint y: 160, distance: 8.5
click at [318, 160] on div at bounding box center [317, 166] width 25 height 14
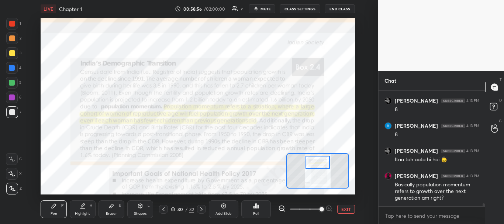
scroll to position [4312, 0]
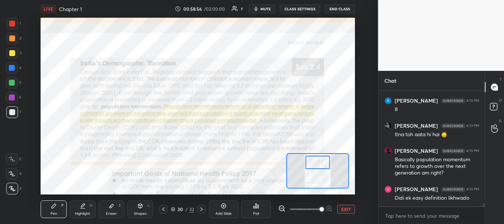
click at [12, 70] on div at bounding box center [12, 68] width 6 height 6
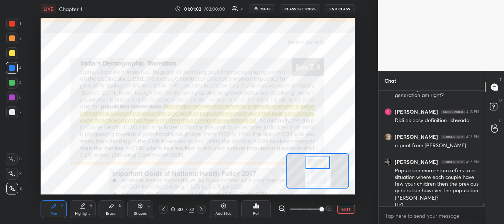
scroll to position [4397, 0]
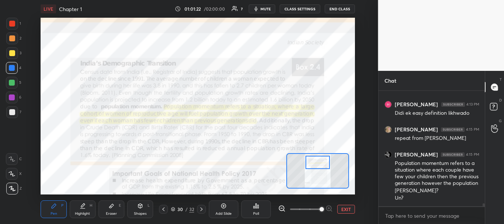
click at [108, 214] on div "Eraser" at bounding box center [111, 214] width 11 height 4
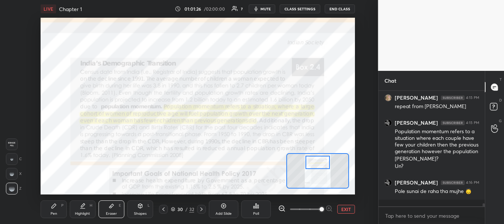
scroll to position [4473, 0]
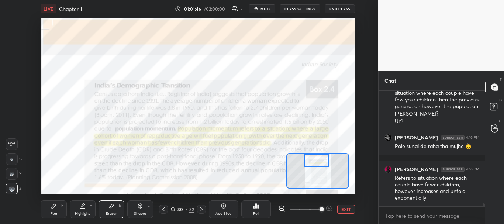
drag, startPoint x: 319, startPoint y: 161, endPoint x: 318, endPoint y: 155, distance: 6.4
click at [318, 155] on div at bounding box center [316, 161] width 25 height 14
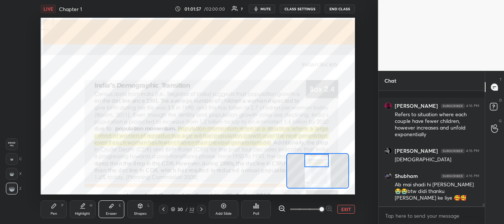
scroll to position [4562, 0]
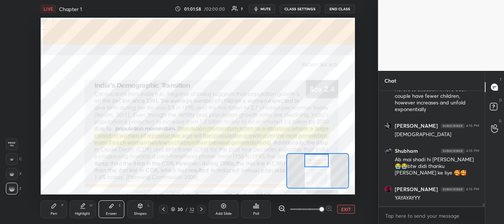
drag, startPoint x: 314, startPoint y: 161, endPoint x: 314, endPoint y: 156, distance: 4.8
click at [314, 156] on div at bounding box center [316, 161] width 25 height 14
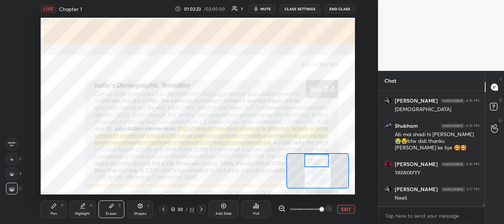
scroll to position [4612, 0]
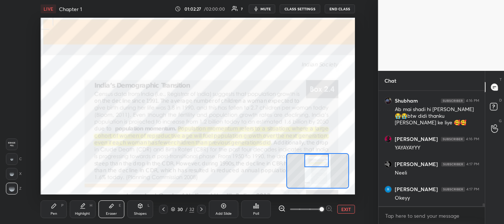
click at [52, 208] on icon at bounding box center [54, 205] width 4 height 4
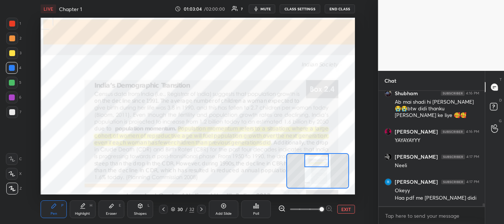
scroll to position [4651, 0]
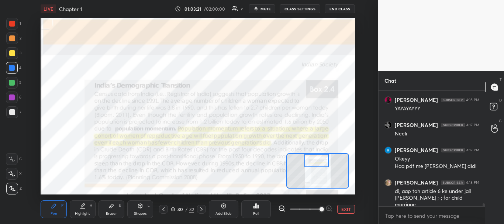
click at [110, 208] on icon at bounding box center [111, 206] width 6 height 6
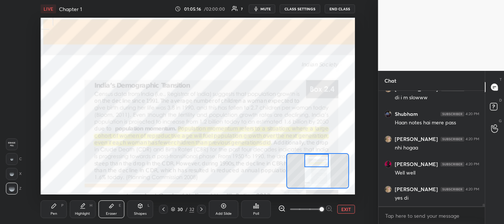
scroll to position [5418, 0]
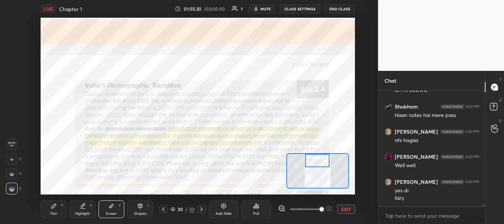
click at [317, 160] on div at bounding box center [317, 161] width 25 height 14
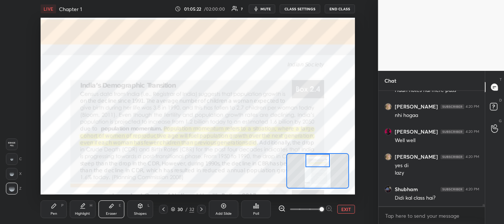
scroll to position [5469, 0]
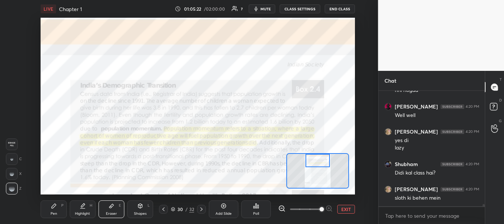
click at [163, 207] on icon at bounding box center [163, 209] width 6 height 6
click at [150, 207] on div "L" at bounding box center [148, 205] width 2 height 4
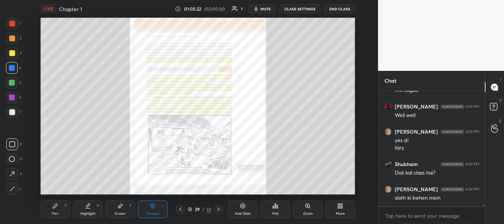
click at [163, 207] on div "L" at bounding box center [163, 205] width 2 height 4
click at [178, 209] on icon at bounding box center [180, 209] width 6 height 6
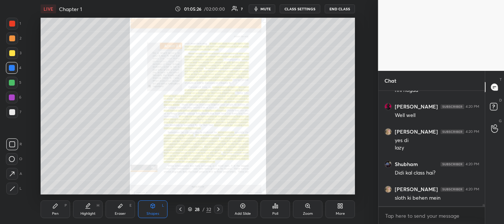
click at [178, 209] on icon at bounding box center [180, 209] width 6 height 6
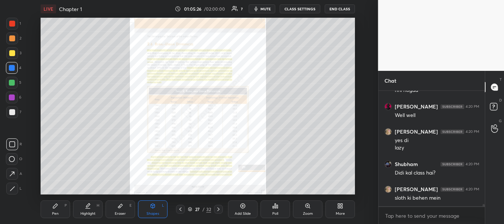
click at [178, 209] on icon at bounding box center [180, 209] width 6 height 6
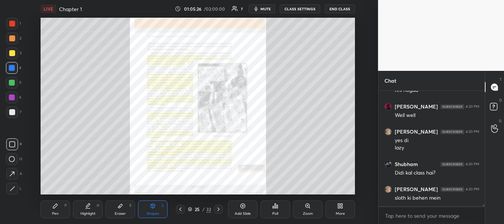
click at [178, 209] on icon at bounding box center [180, 209] width 6 height 6
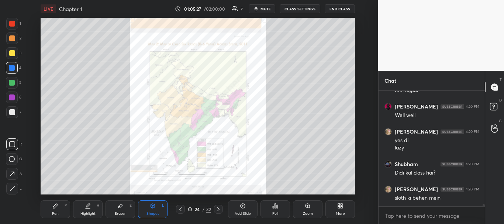
click at [178, 209] on icon at bounding box center [180, 209] width 6 height 6
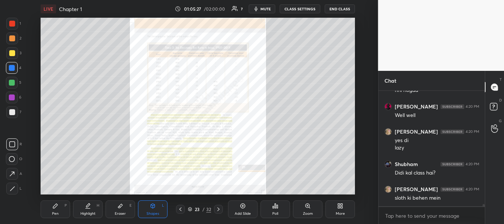
click at [178, 209] on icon at bounding box center [180, 209] width 6 height 6
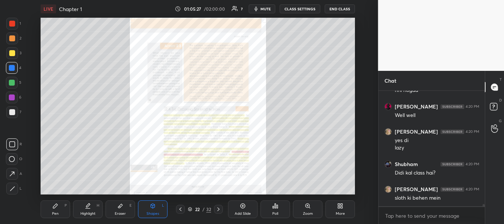
click at [178, 209] on icon at bounding box center [180, 209] width 6 height 6
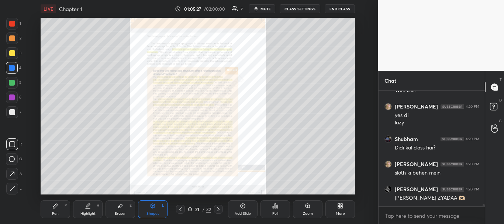
click at [178, 209] on icon at bounding box center [180, 209] width 6 height 6
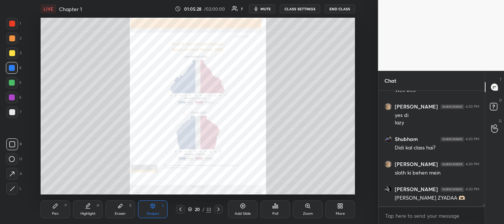
click at [178, 209] on icon at bounding box center [180, 209] width 6 height 6
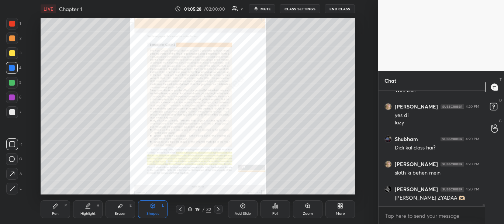
click at [178, 209] on icon at bounding box center [180, 209] width 6 height 6
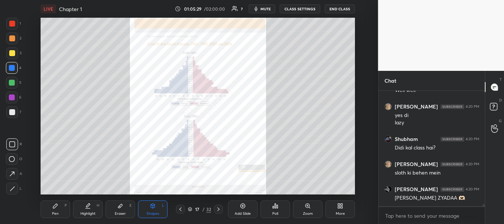
click at [178, 209] on icon at bounding box center [180, 209] width 6 height 6
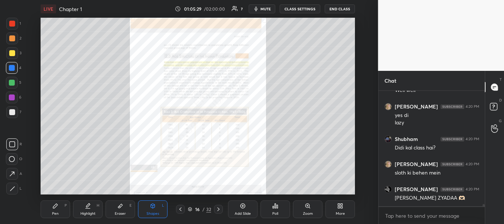
click at [178, 209] on icon at bounding box center [180, 209] width 6 height 6
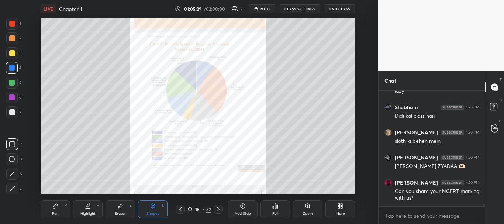
click at [178, 209] on icon at bounding box center [180, 209] width 6 height 6
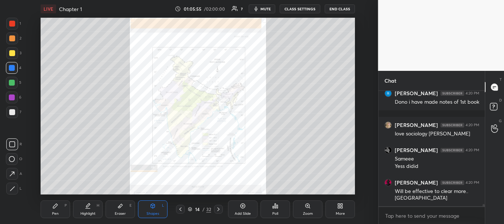
scroll to position [5671, 0]
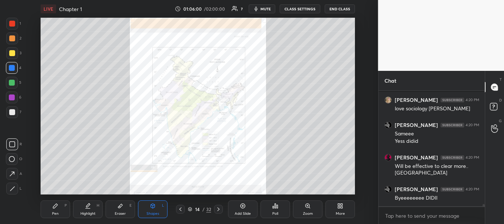
click at [335, 9] on button "END CLASS" at bounding box center [339, 8] width 30 height 9
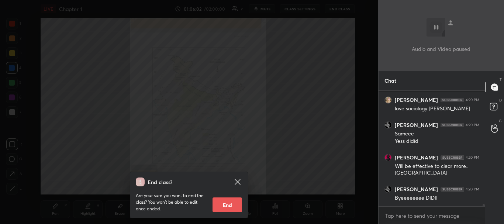
click at [224, 203] on button "End" at bounding box center [226, 204] width 29 height 15
type textarea "x"
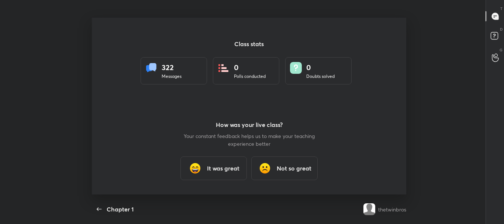
scroll to position [0, 0]
